Goal: Navigation & Orientation: Find specific page/section

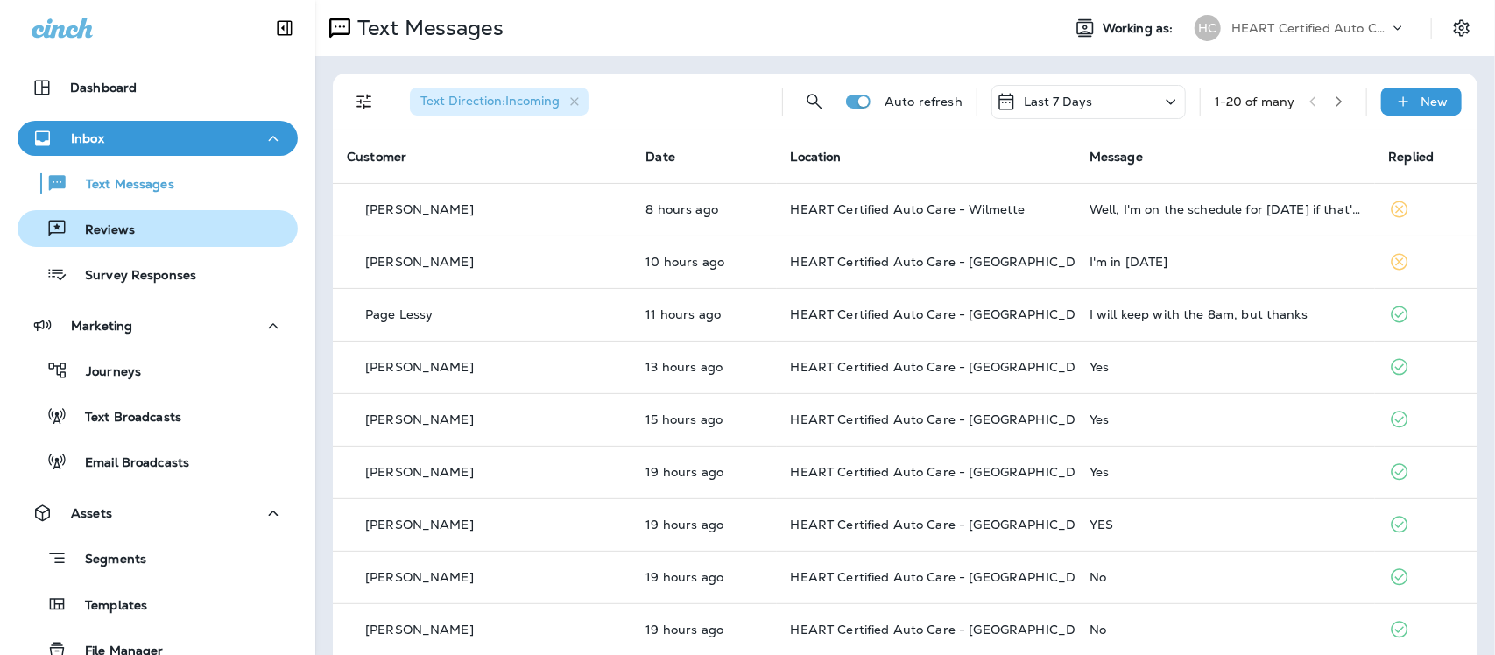
click at [125, 216] on div "Reviews" at bounding box center [80, 228] width 110 height 26
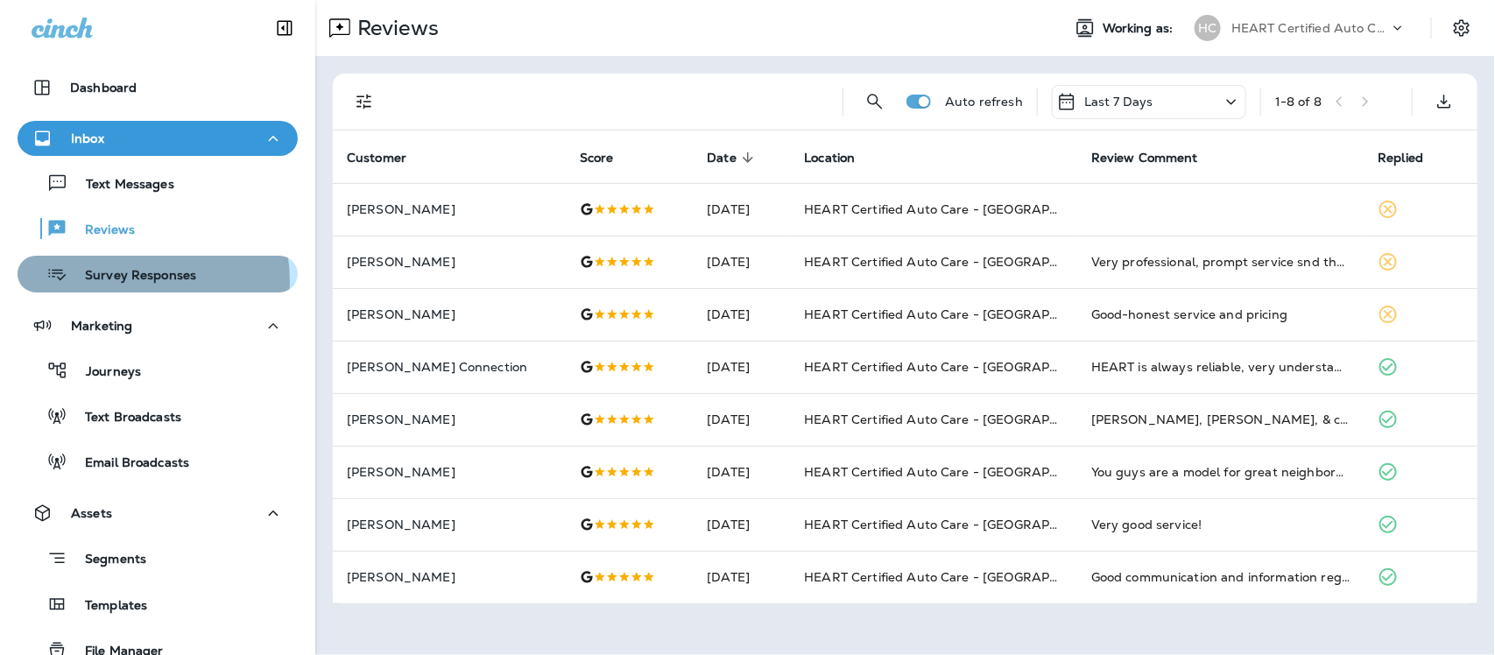
click at [128, 281] on p "Survey Responses" at bounding box center [131, 276] width 129 height 17
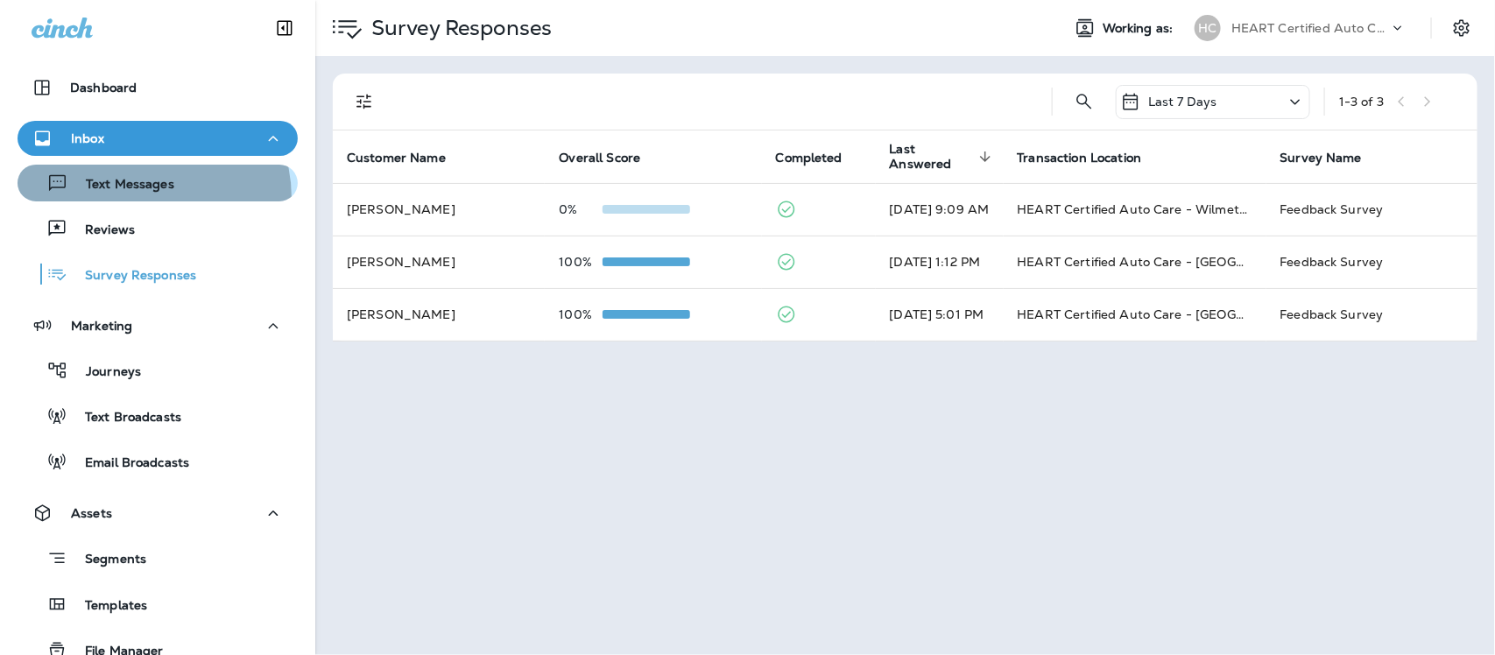
click at [137, 198] on button "Text Messages" at bounding box center [158, 183] width 280 height 37
